Goal: Task Accomplishment & Management: Manage account settings

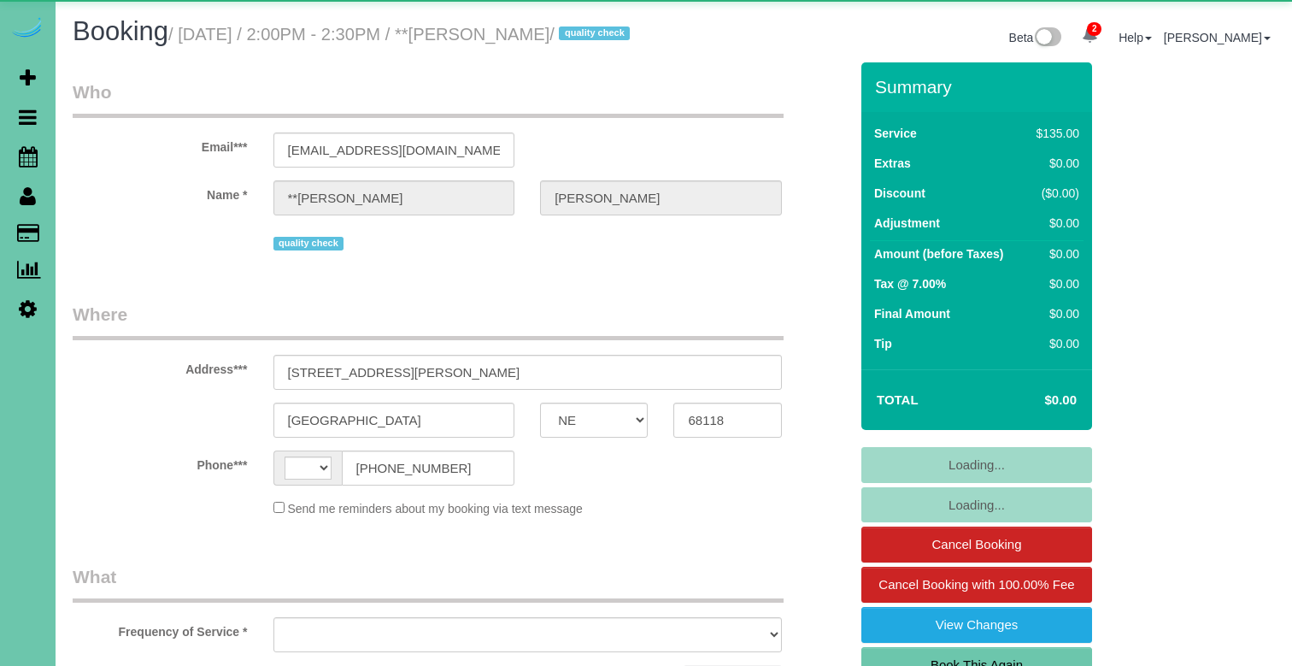
select select "NE"
select select "string:[GEOGRAPHIC_DATA]"
select select "object:914"
select select "number:36"
select select "number:42"
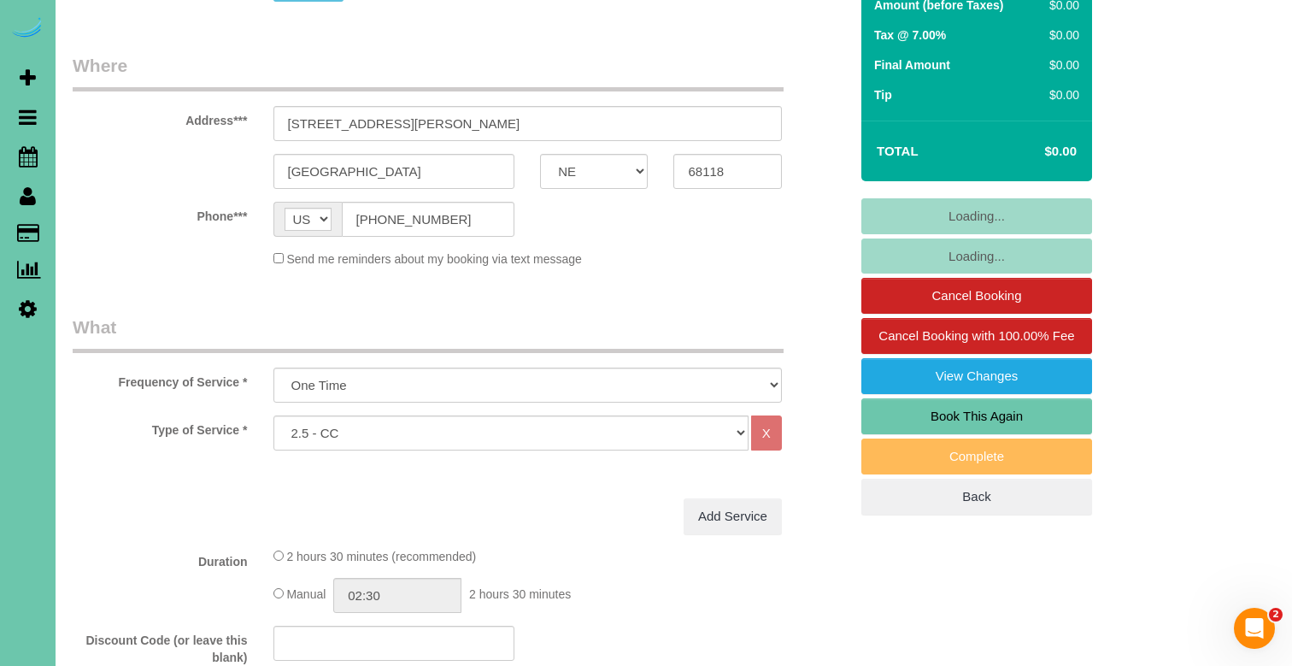
scroll to position [257, 0]
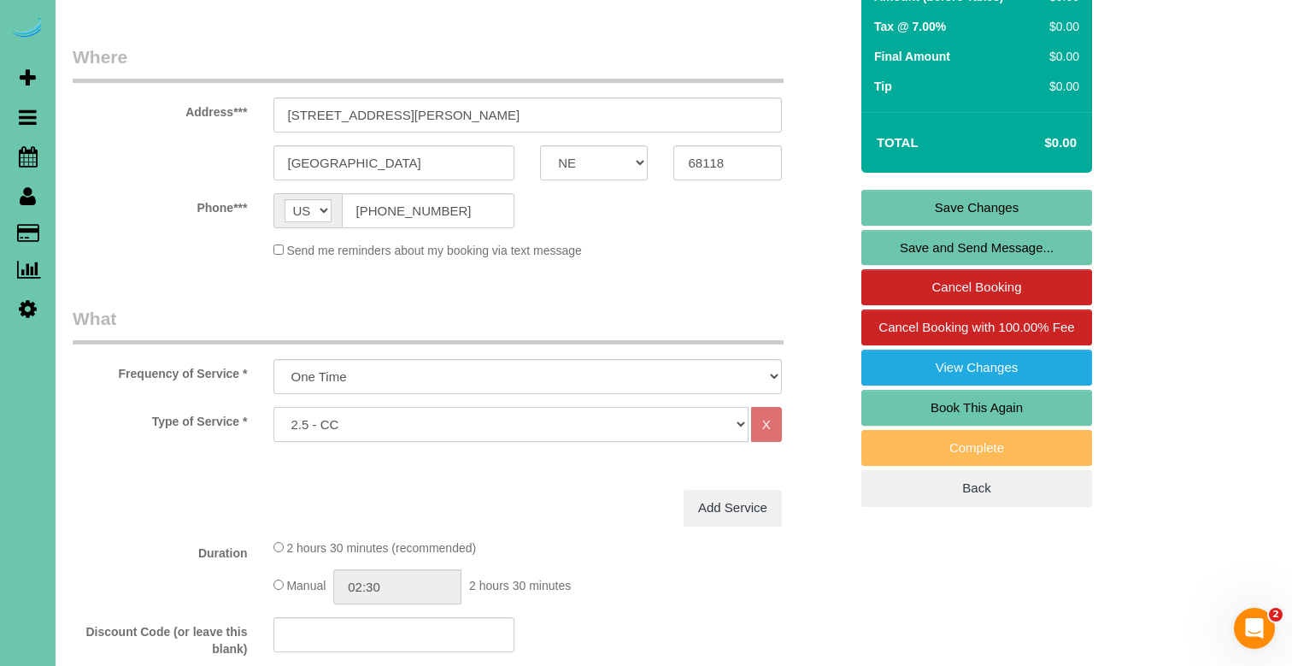
select select "28"
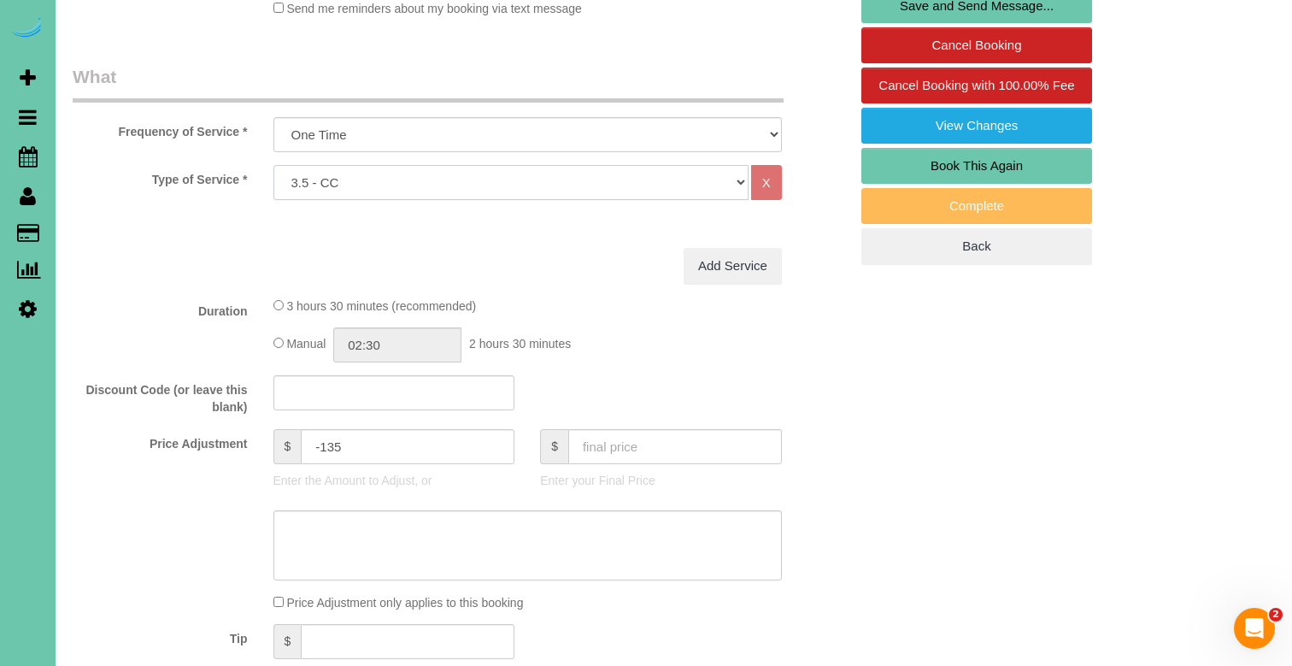
scroll to position [500, 0]
click at [618, 463] on input "text" at bounding box center [675, 445] width 214 height 35
type input "0"
type input "-185"
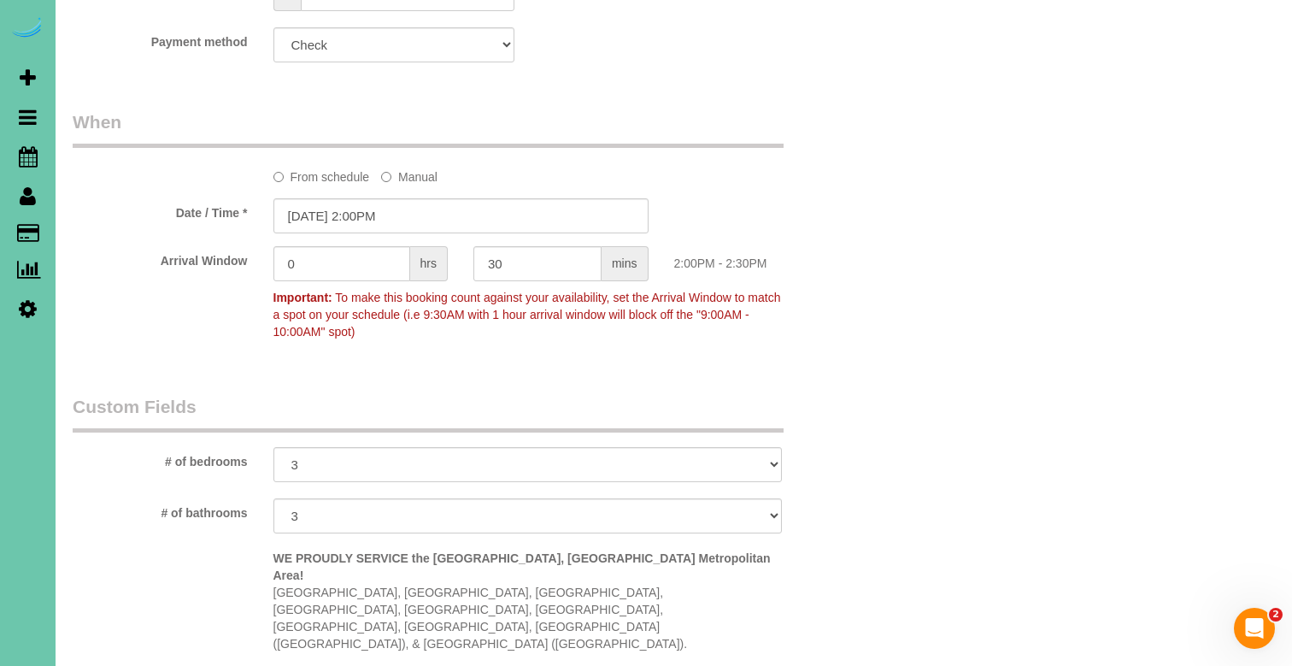
scroll to position [1135, 0]
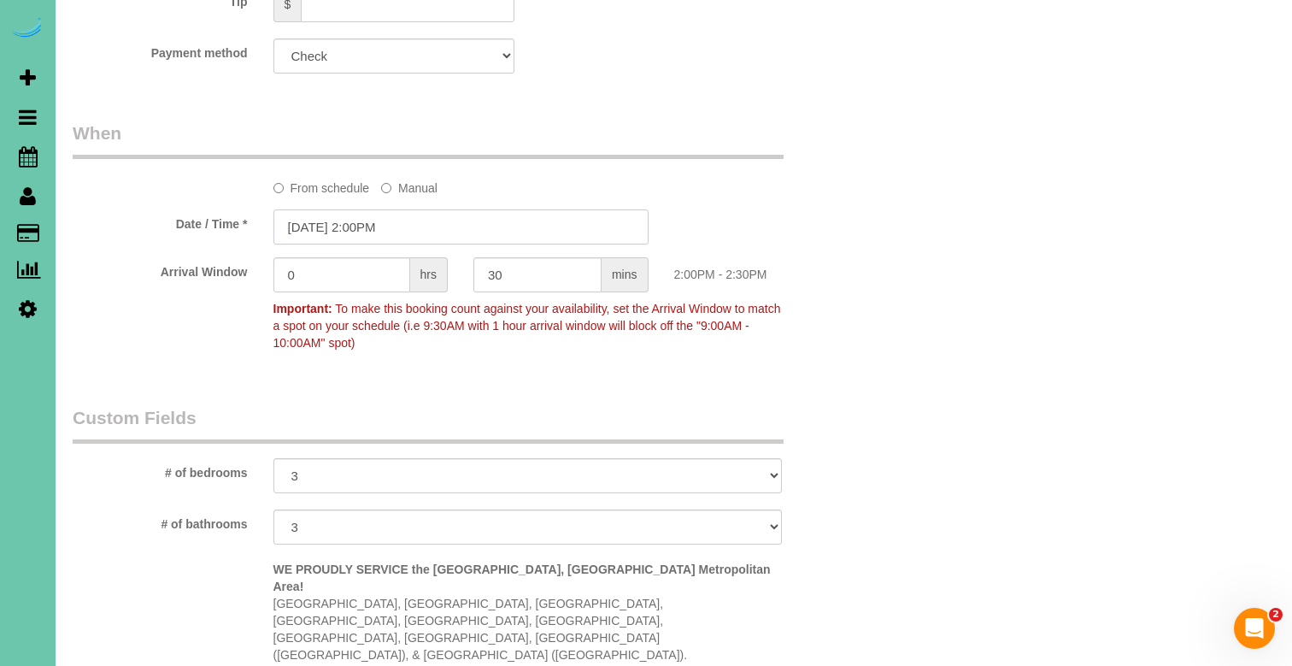
click at [429, 244] on input "[DATE] 2:00PM" at bounding box center [460, 226] width 375 height 35
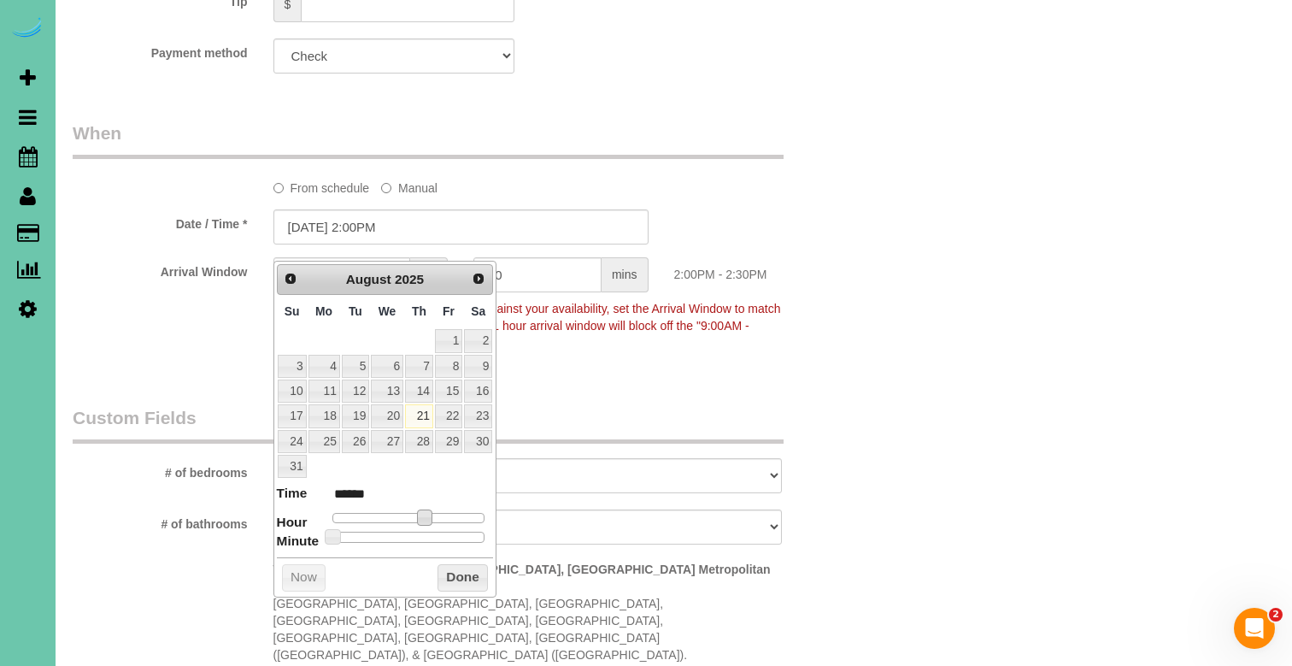
type input "[DATE] 1:00PM"
type input "******"
type input "[DATE] 12:00PM"
type input "*******"
type input "[DATE] 11:00AM"
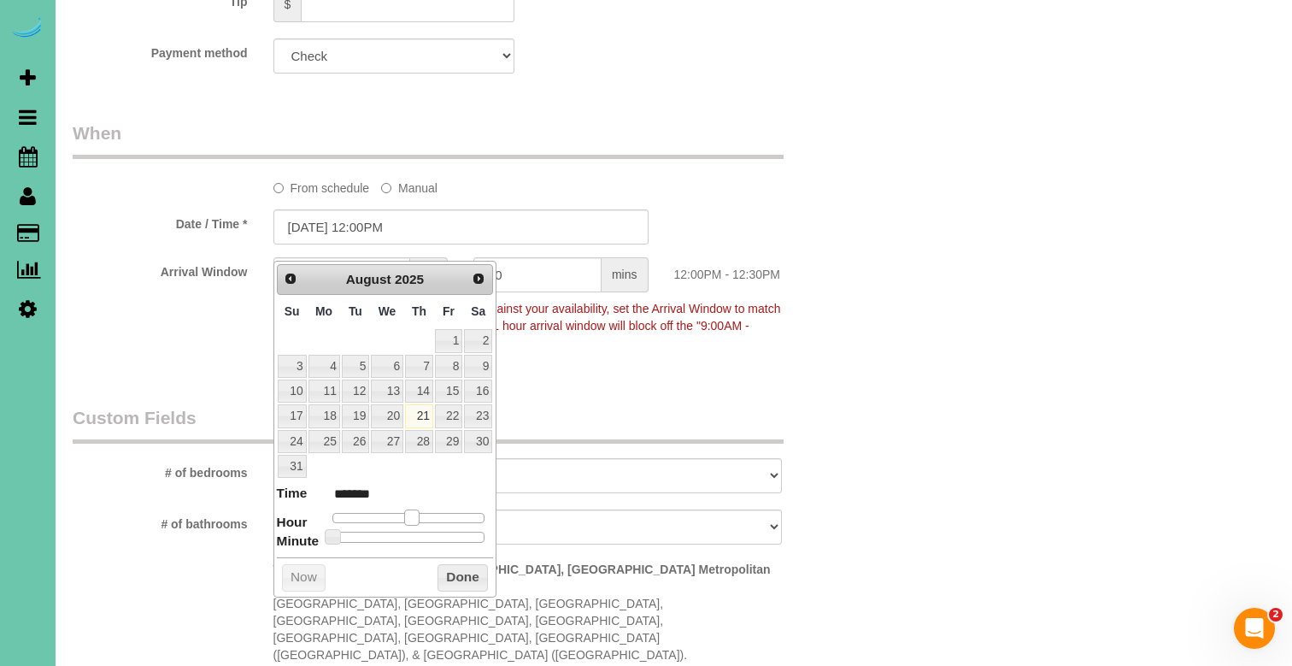
type input "*******"
drag, startPoint x: 425, startPoint y: 514, endPoint x: 403, endPoint y: 513, distance: 21.4
click at [403, 513] on span at bounding box center [404, 516] width 15 height 15
click at [382, 243] on input "[DATE] 11:00AM" at bounding box center [460, 226] width 375 height 35
type input "[DATE] 11:30AM"
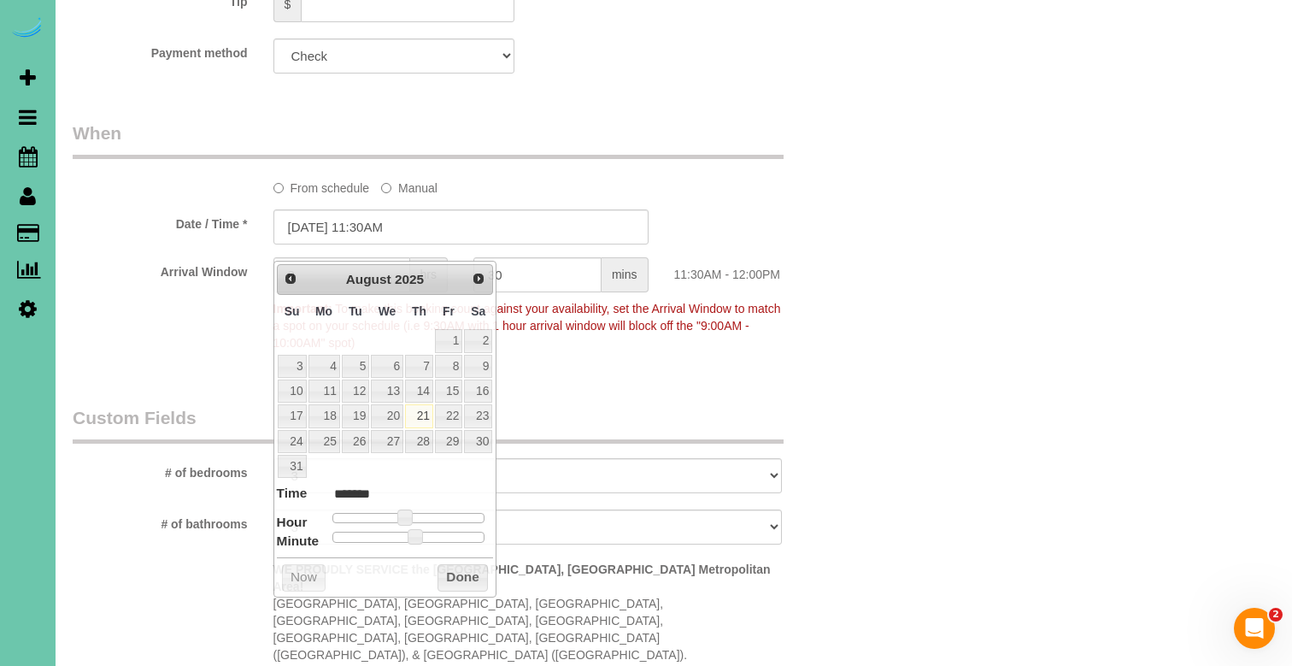
drag, startPoint x: 765, startPoint y: 314, endPoint x: 380, endPoint y: 330, distance: 384.8
click at [765, 314] on p "Important: To make this booking count against your availability, set the Arriva…" at bounding box center [528, 324] width 534 height 56
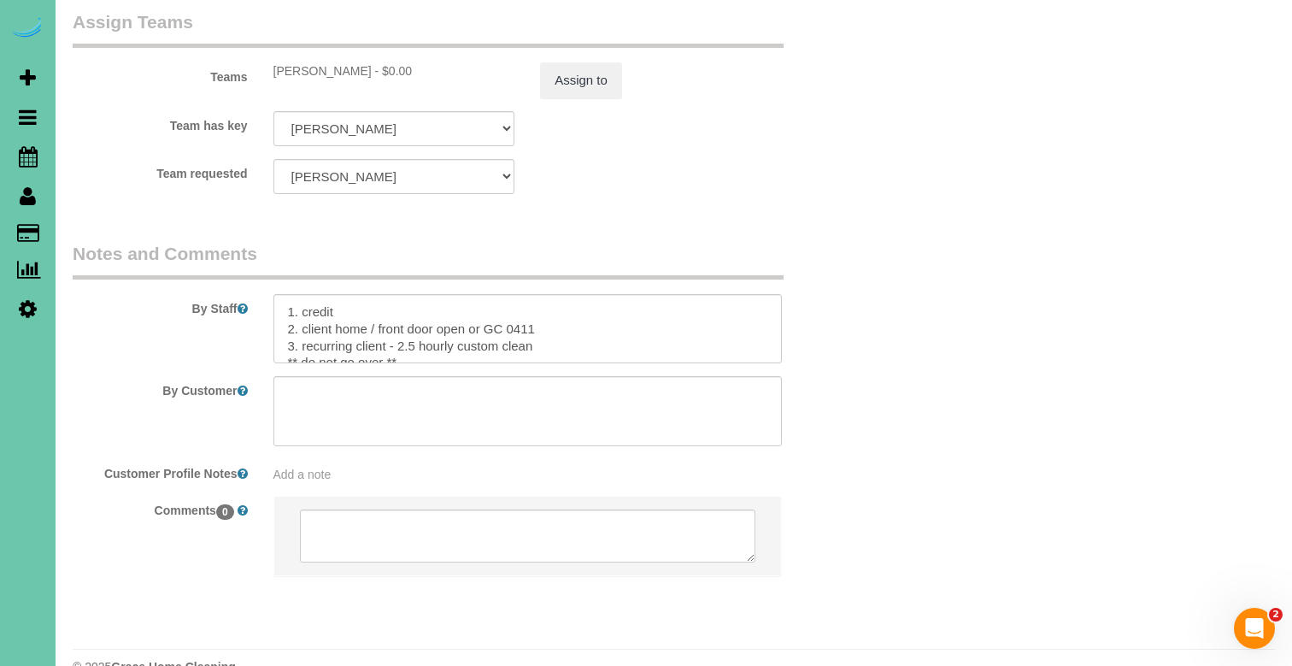
scroll to position [1877, 0]
click at [404, 314] on textarea at bounding box center [527, 330] width 508 height 70
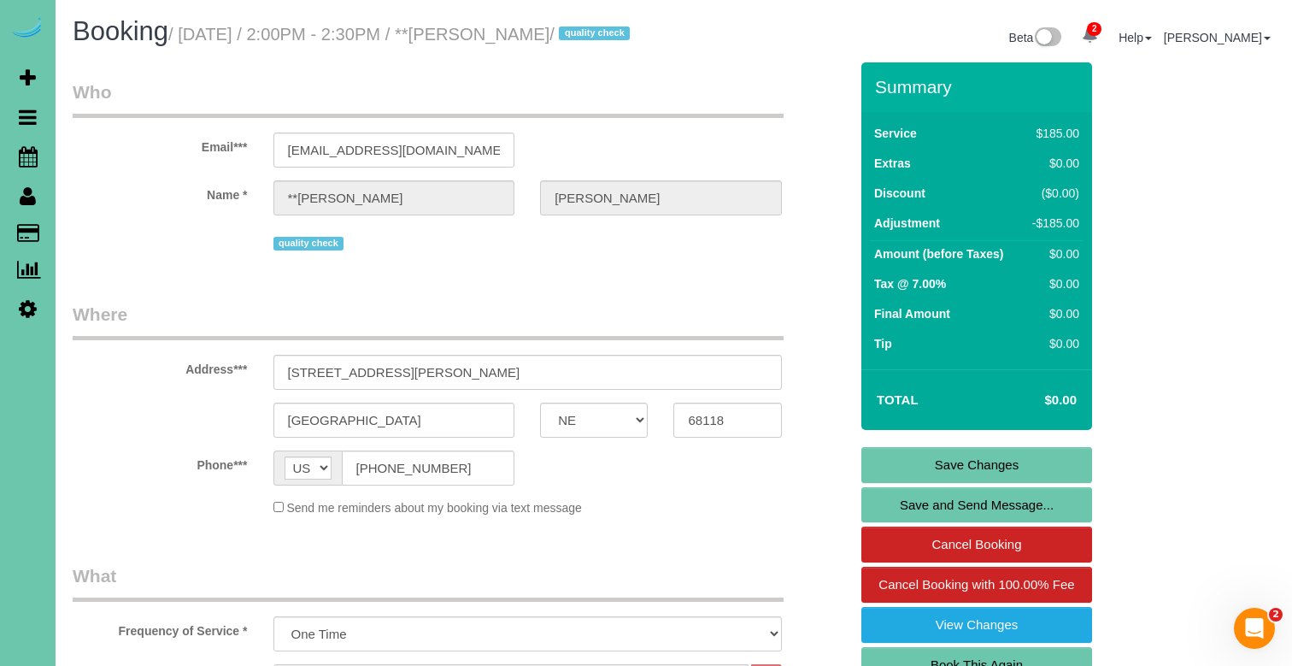
scroll to position [0, 0]
type textarea "1. credit 2. client home / front door open or GC 0411 3. recurring client - 3.5…"
drag, startPoint x: 925, startPoint y: 484, endPoint x: 833, endPoint y: 459, distance: 95.8
click at [925, 483] on link "Save Changes" at bounding box center [976, 465] width 231 height 36
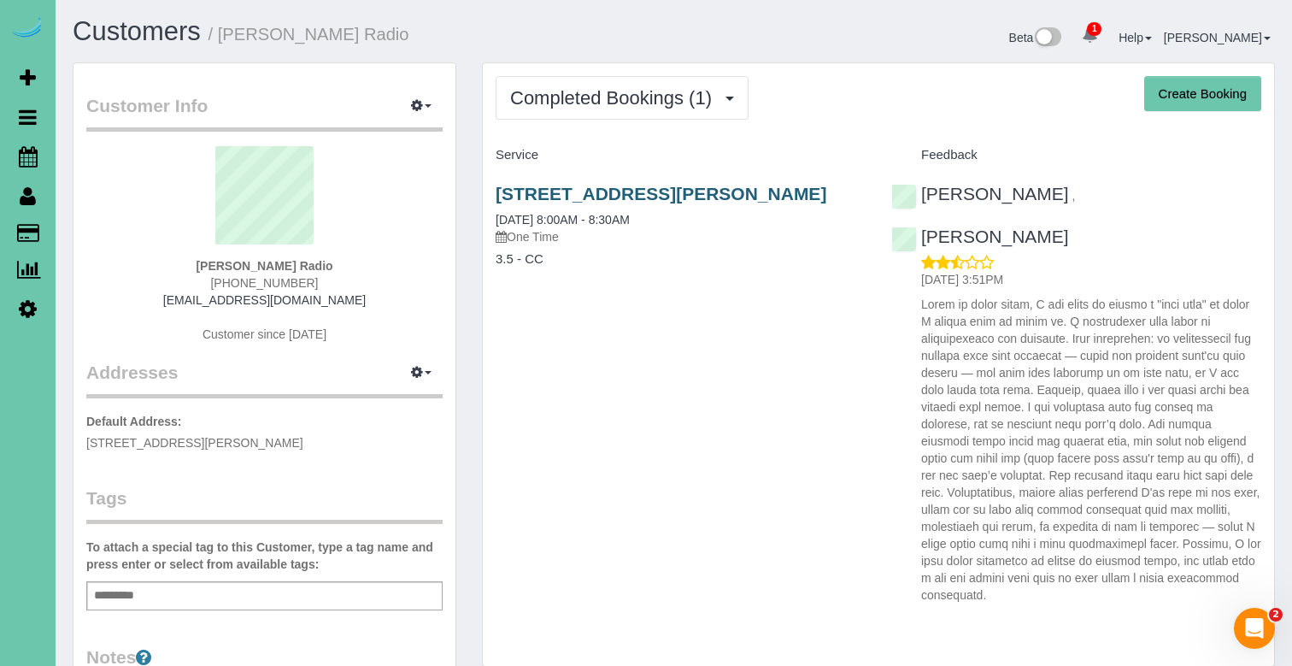
click at [654, 185] on link "14742 Sahler St, Omaha, NE 68116" at bounding box center [661, 194] width 331 height 20
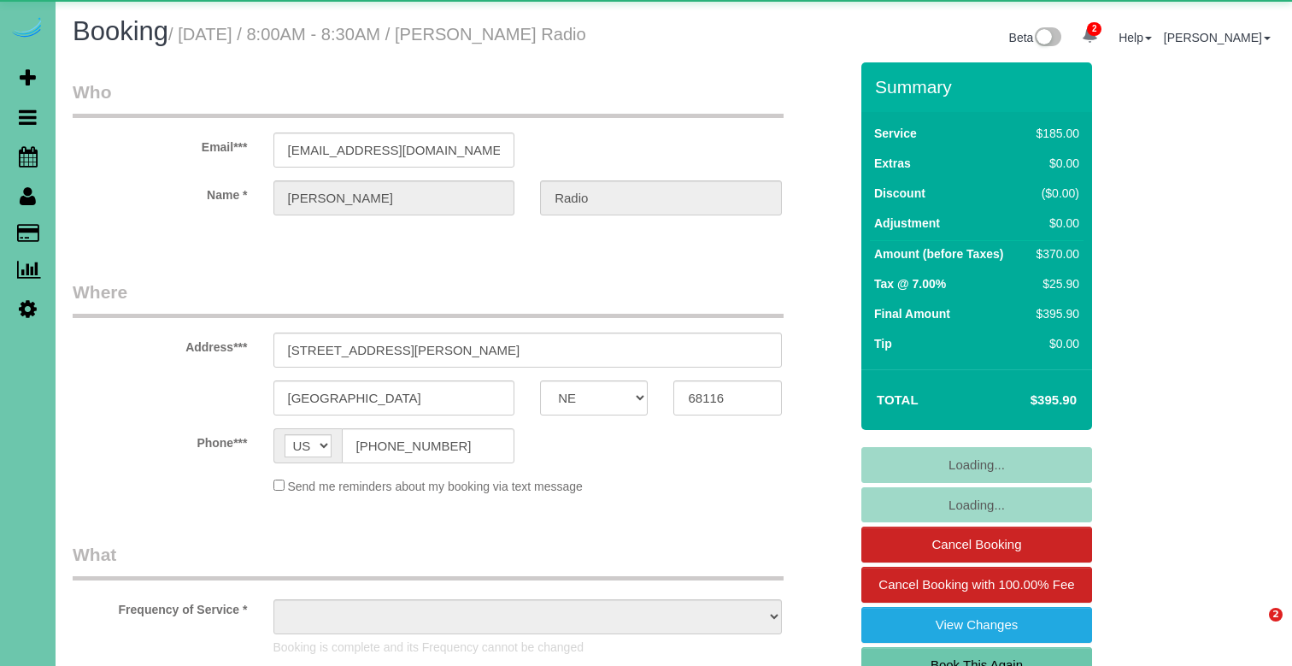
select select "NE"
select select "object:710"
select select "string:fspay-72ead93a-8c51-428c-8269-d9cfe87eacb2"
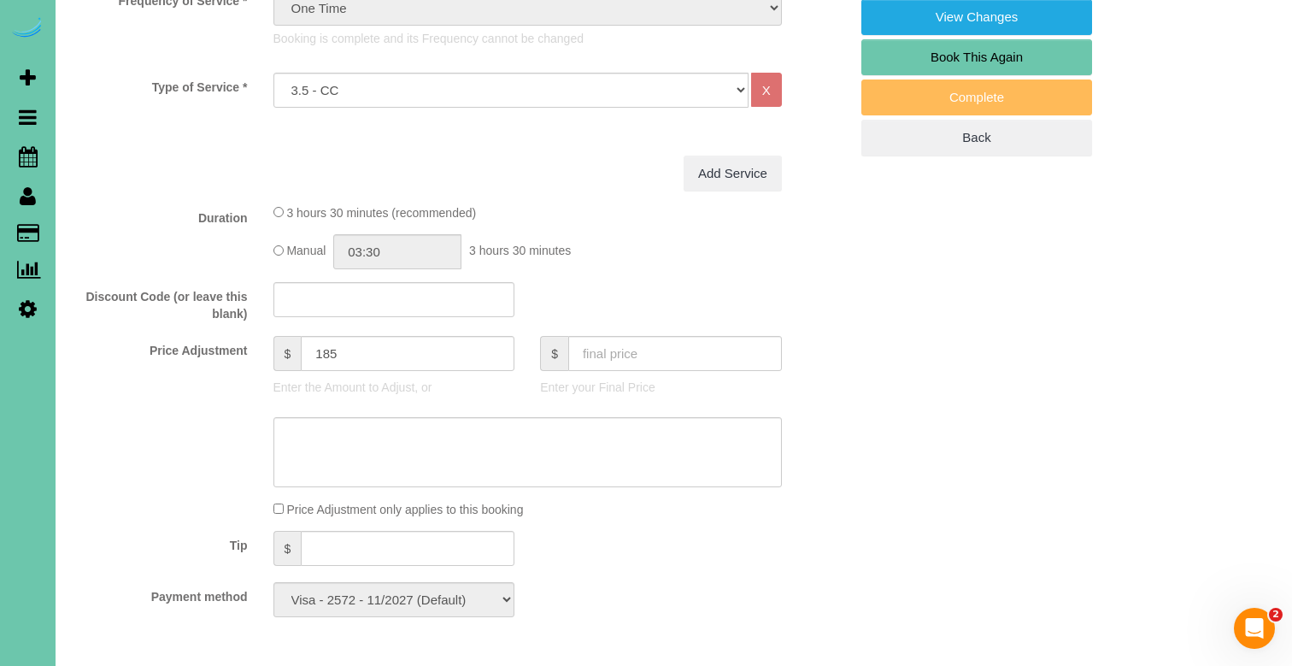
scroll to position [606, 0]
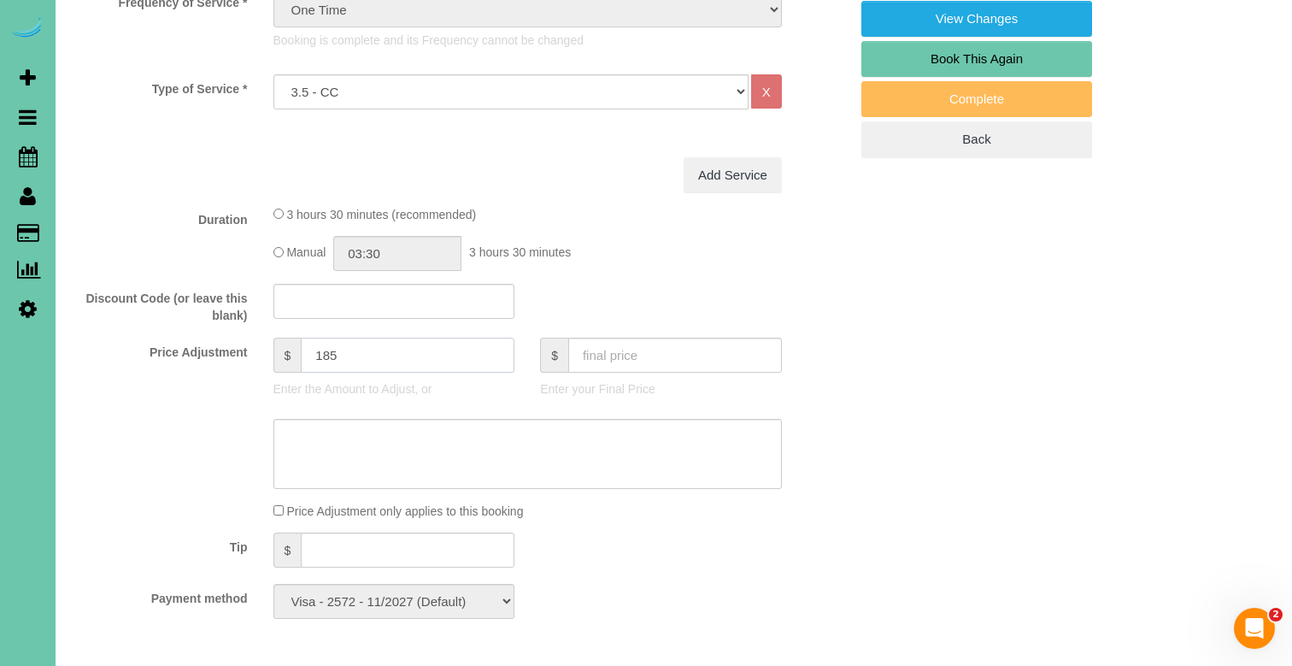
click at [332, 355] on input "185" at bounding box center [408, 354] width 214 height 35
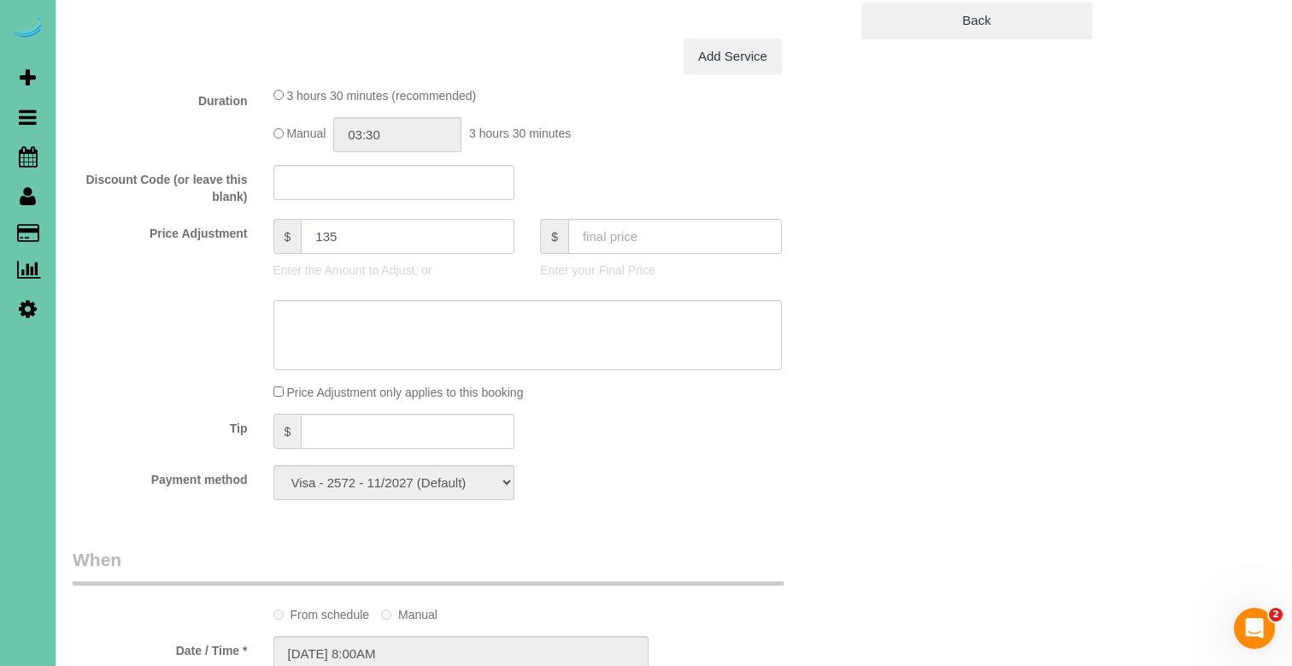
scroll to position [726, 0]
type input "135"
click at [450, 335] on textarea at bounding box center [527, 333] width 508 height 70
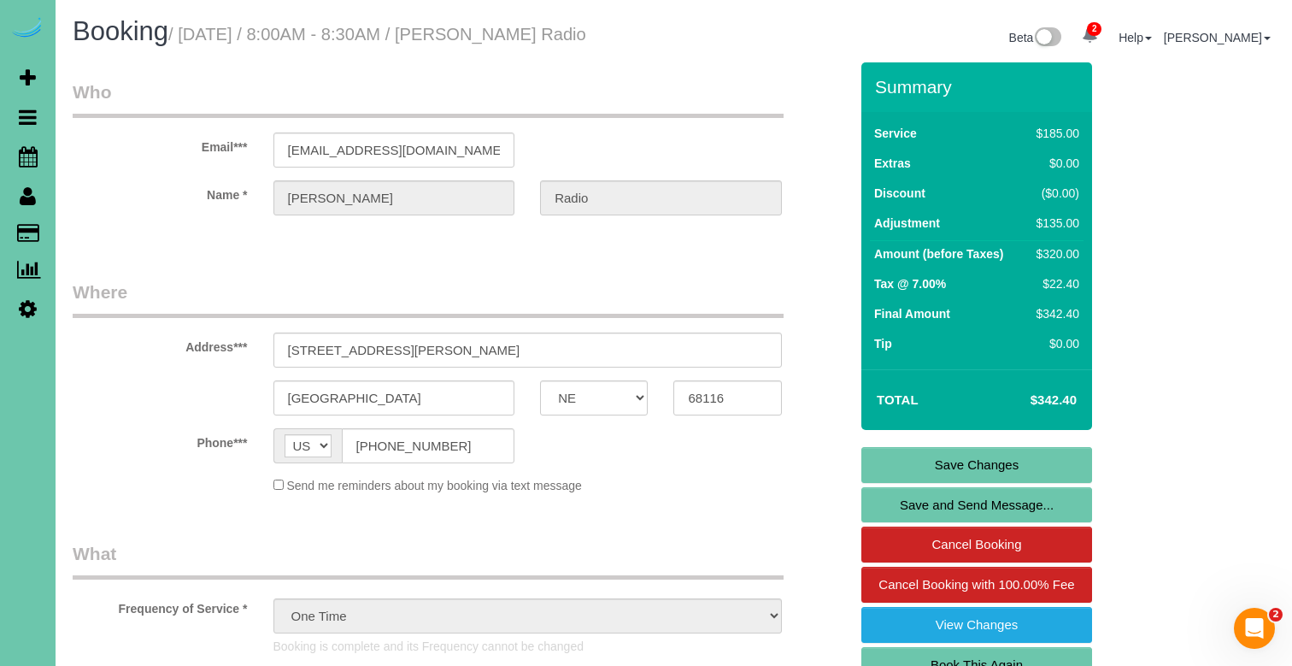
scroll to position [0, 0]
type textarea "$50 discount for items missed"
click at [993, 463] on link "Save Changes" at bounding box center [976, 465] width 231 height 36
